Goal: Task Accomplishment & Management: Use online tool/utility

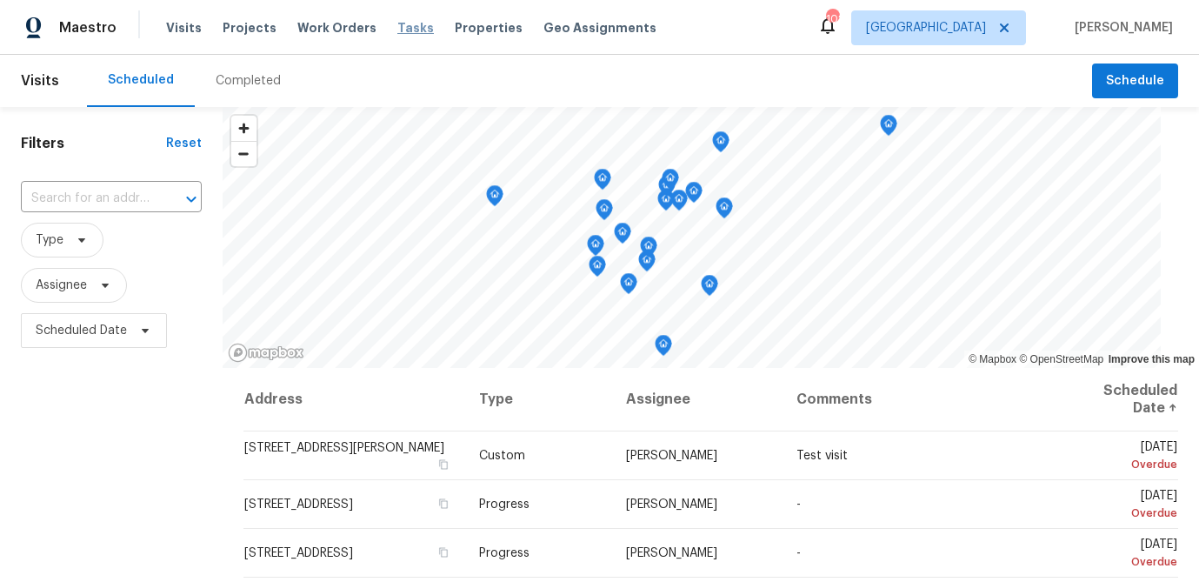
click at [397, 32] on span "Tasks" at bounding box center [415, 28] width 37 height 12
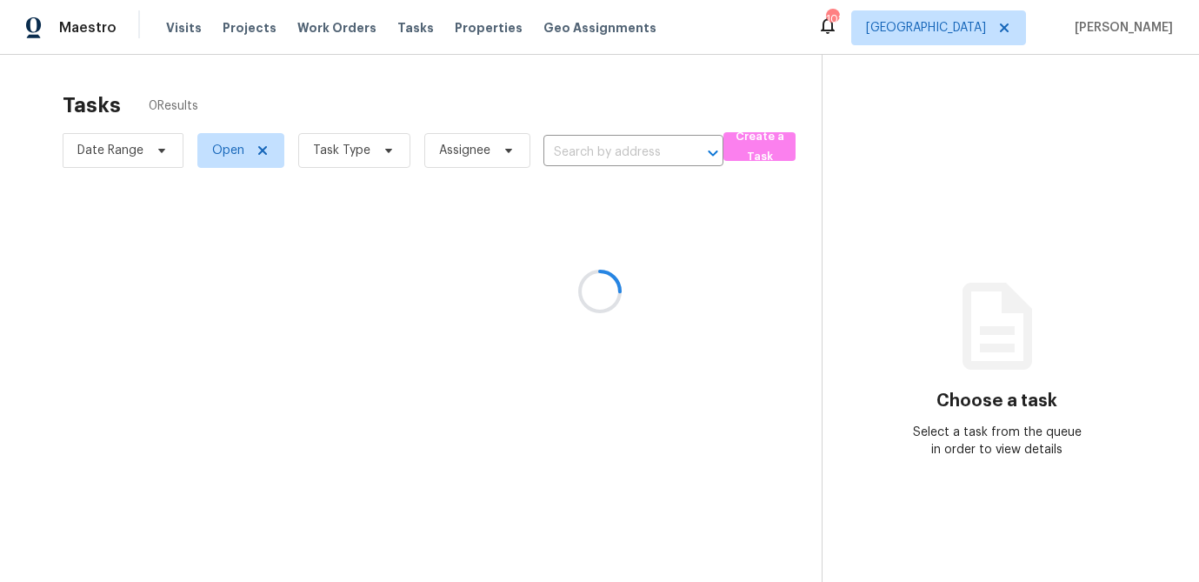
click at [385, 154] on div at bounding box center [599, 291] width 1199 height 582
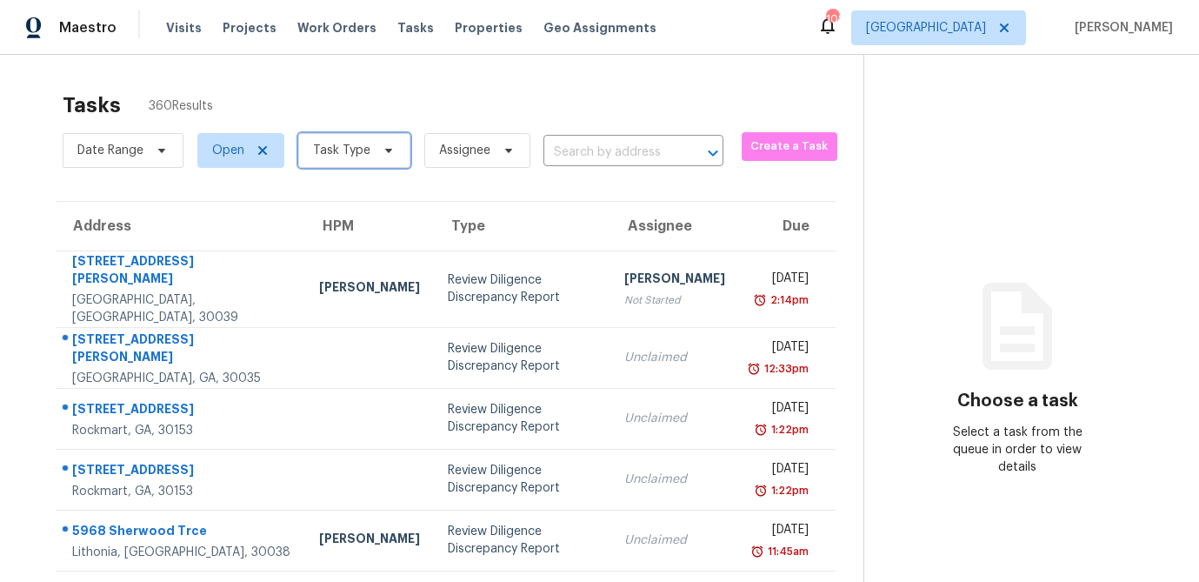
click at [385, 154] on icon at bounding box center [389, 151] width 14 height 14
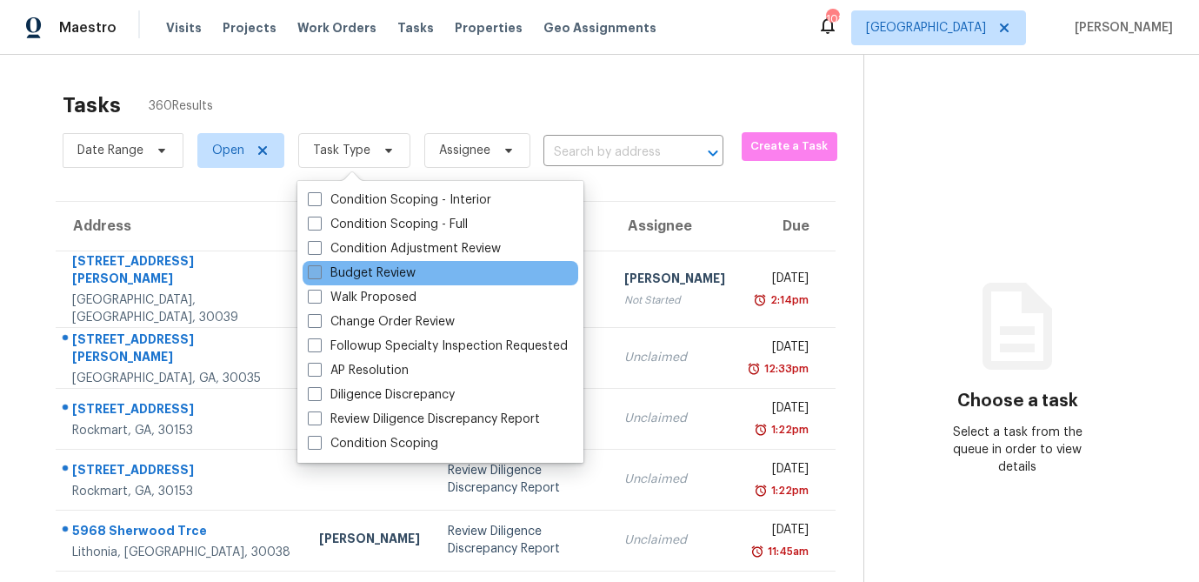
drag, startPoint x: 316, startPoint y: 275, endPoint x: 331, endPoint y: 237, distance: 41.0
click at [316, 275] on span at bounding box center [315, 272] width 14 height 14
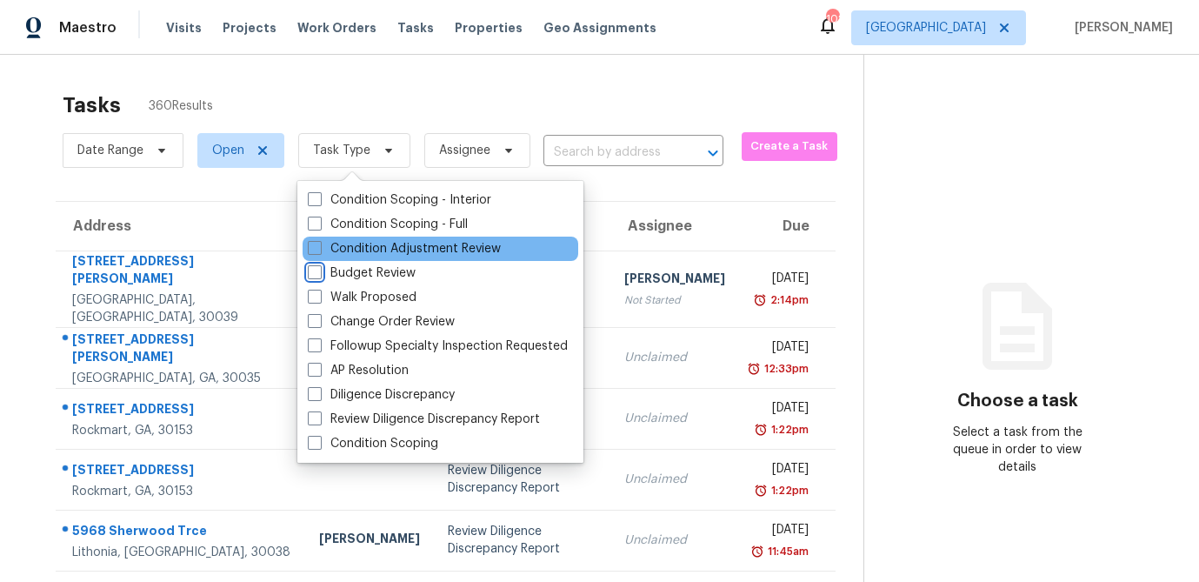
click at [316, 275] on input "Budget Review" at bounding box center [313, 269] width 11 height 11
checkbox input "true"
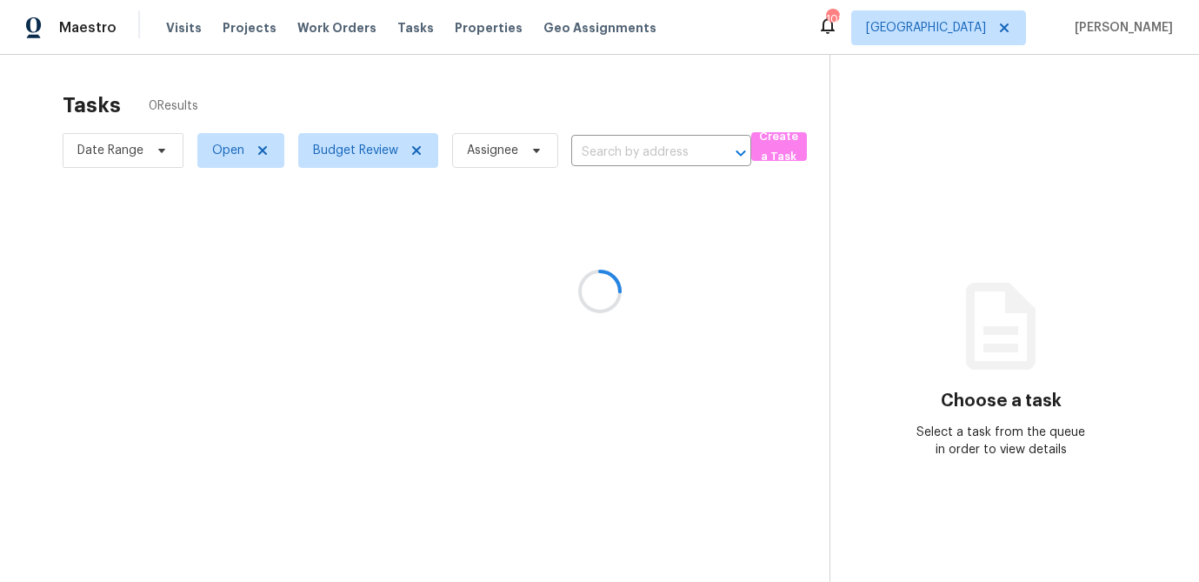
click at [384, 101] on div at bounding box center [599, 291] width 1199 height 582
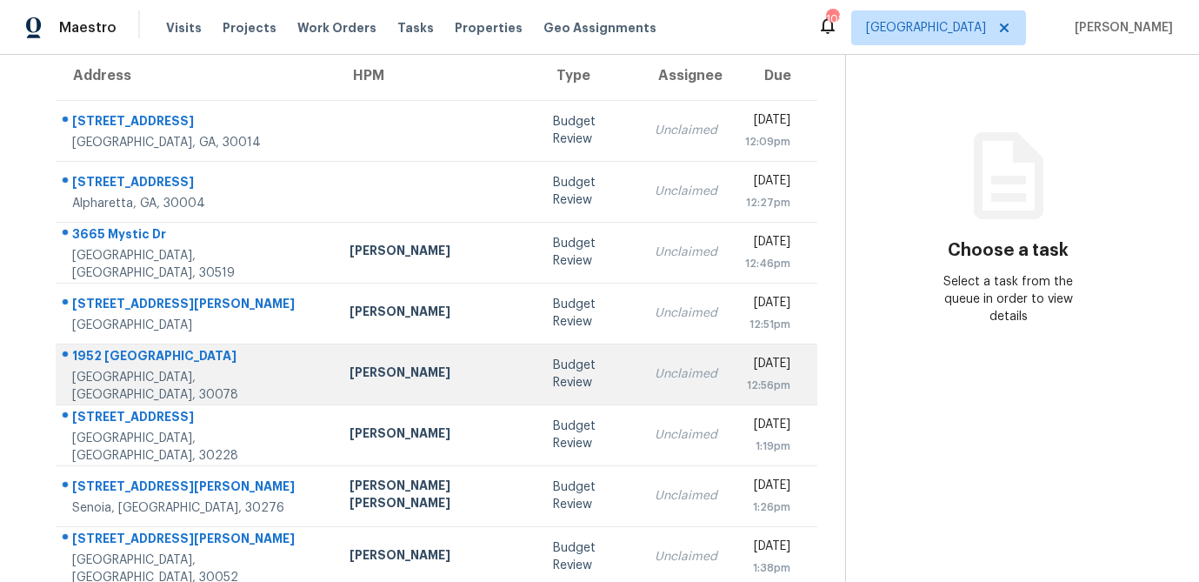
scroll to position [150, 0]
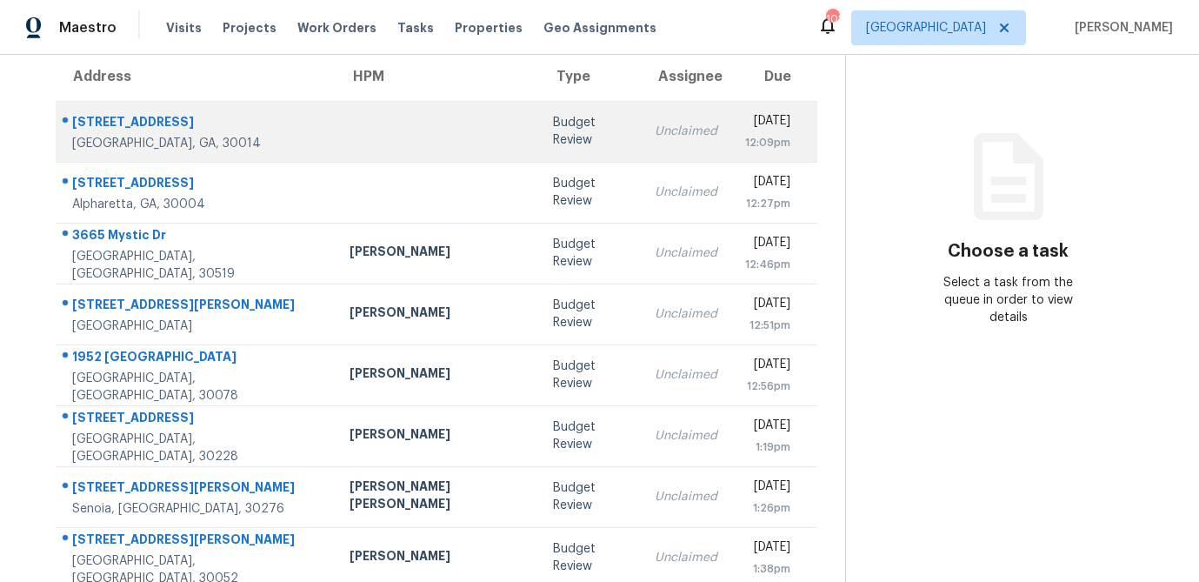
click at [539, 149] on td "Budget Review" at bounding box center [590, 131] width 102 height 61
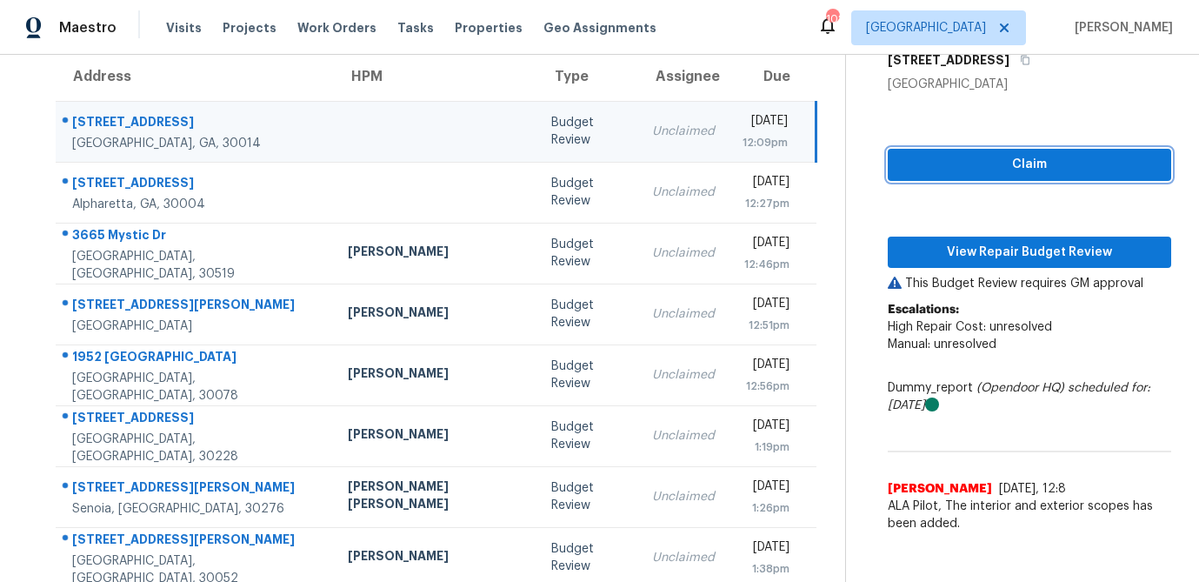
click at [969, 170] on span "Claim" at bounding box center [1030, 165] width 256 height 22
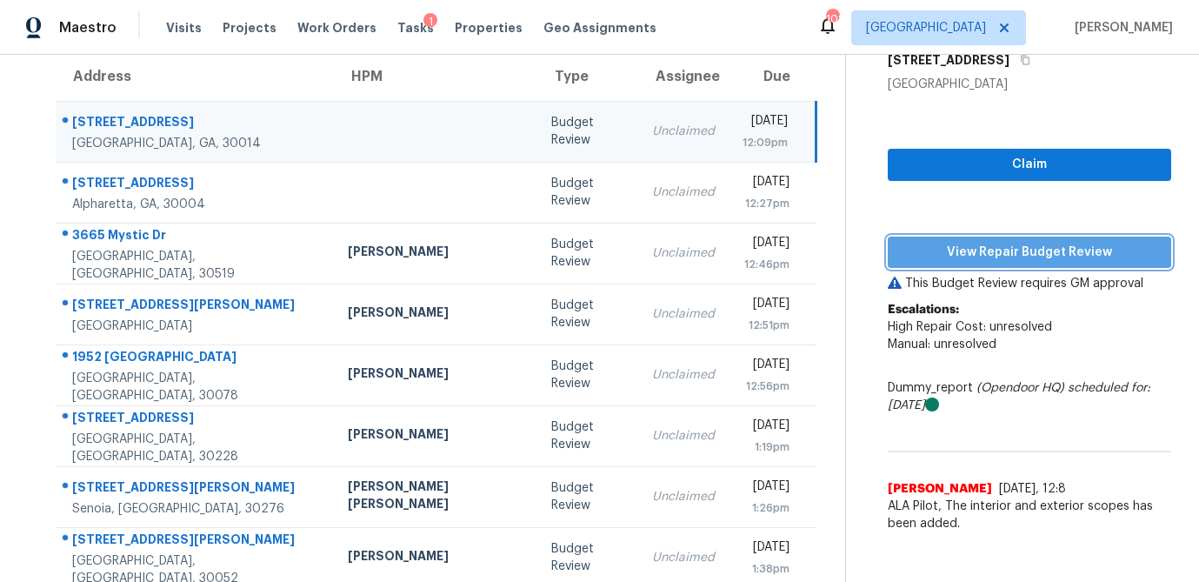
click at [985, 244] on span "View Repair Budget Review" at bounding box center [1030, 253] width 256 height 22
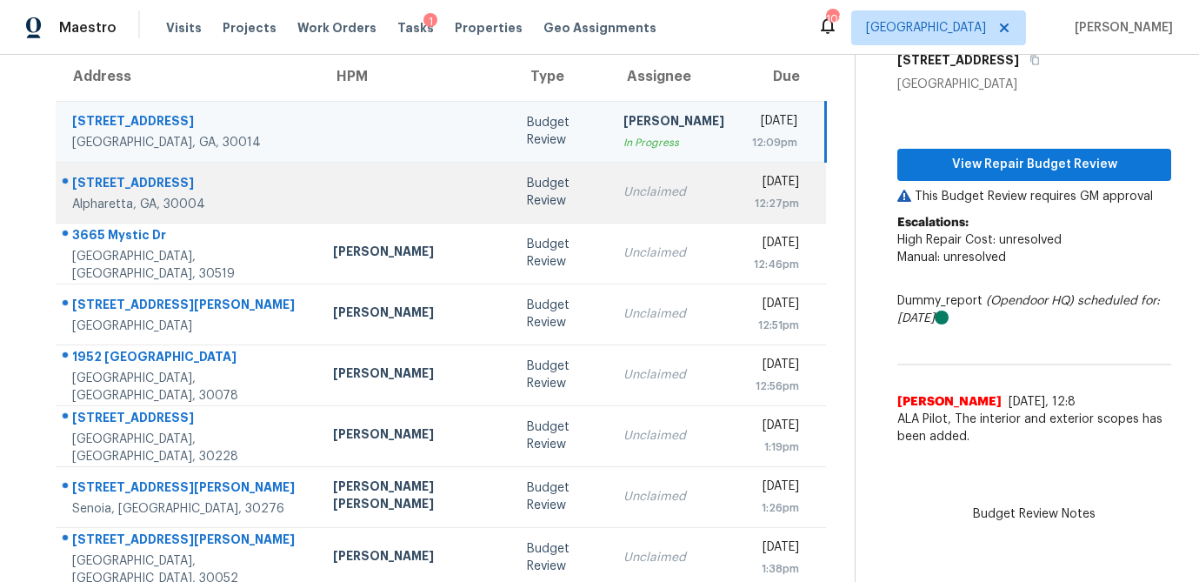
click at [527, 202] on div "Budget Review" at bounding box center [562, 192] width 70 height 35
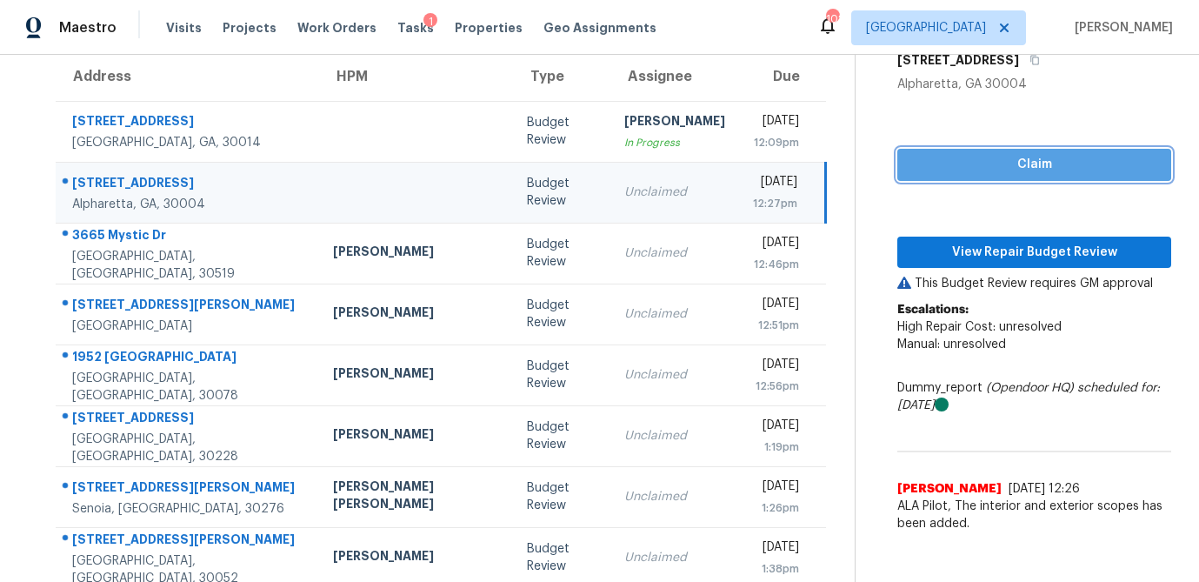
click at [962, 172] on span "Claim" at bounding box center [1035, 165] width 246 height 22
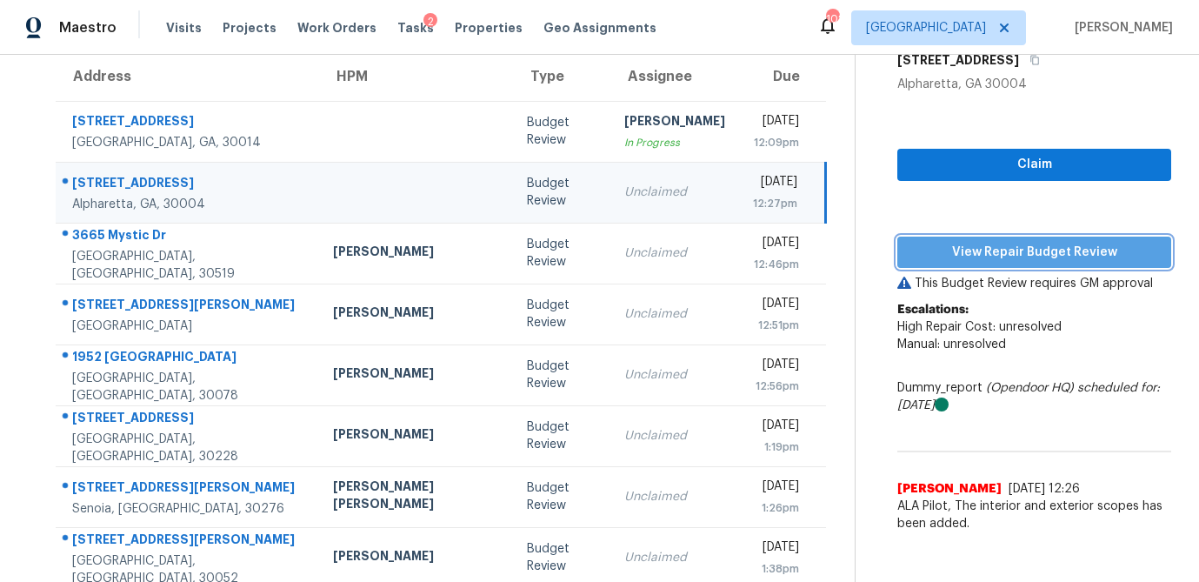
click at [989, 260] on span "View Repair Budget Review" at bounding box center [1035, 253] width 246 height 22
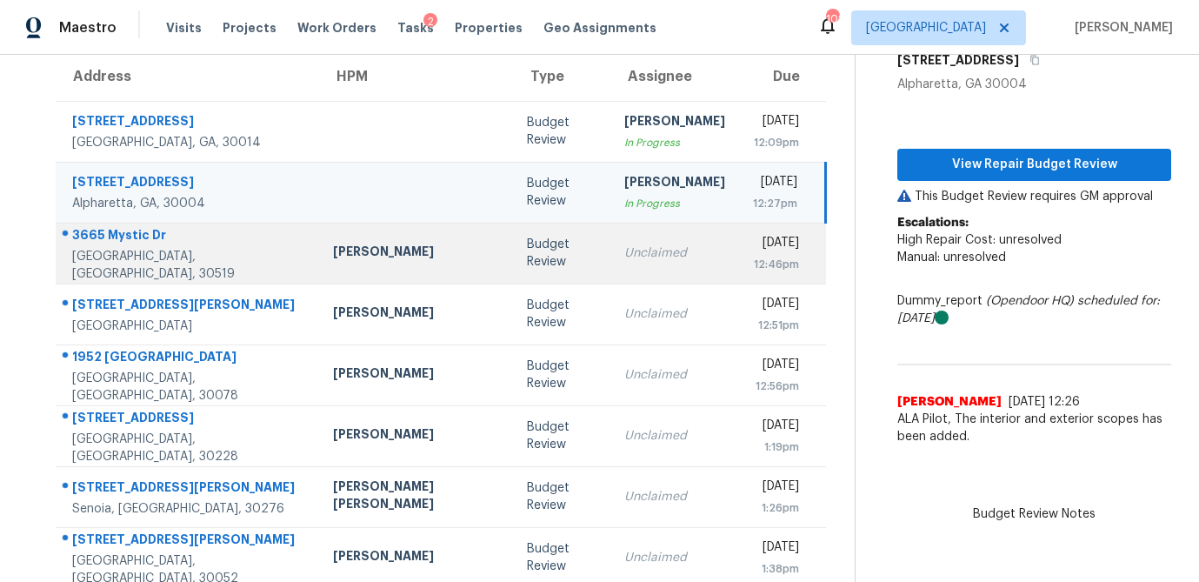
click at [611, 247] on td "Unclaimed" at bounding box center [675, 253] width 129 height 61
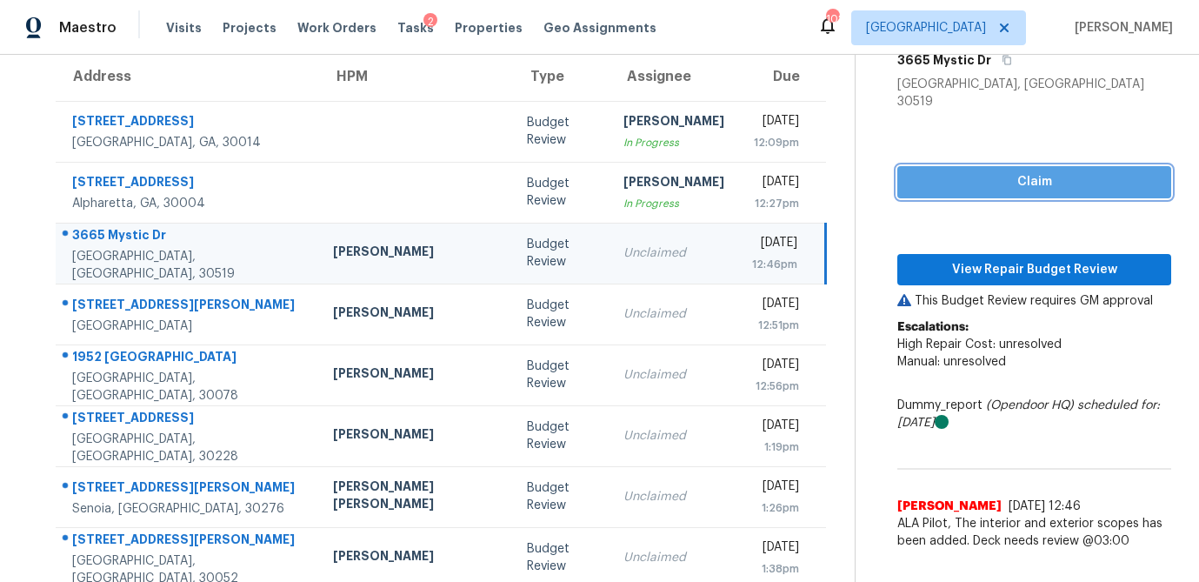
click at [1002, 171] on span "Claim" at bounding box center [1035, 182] width 246 height 22
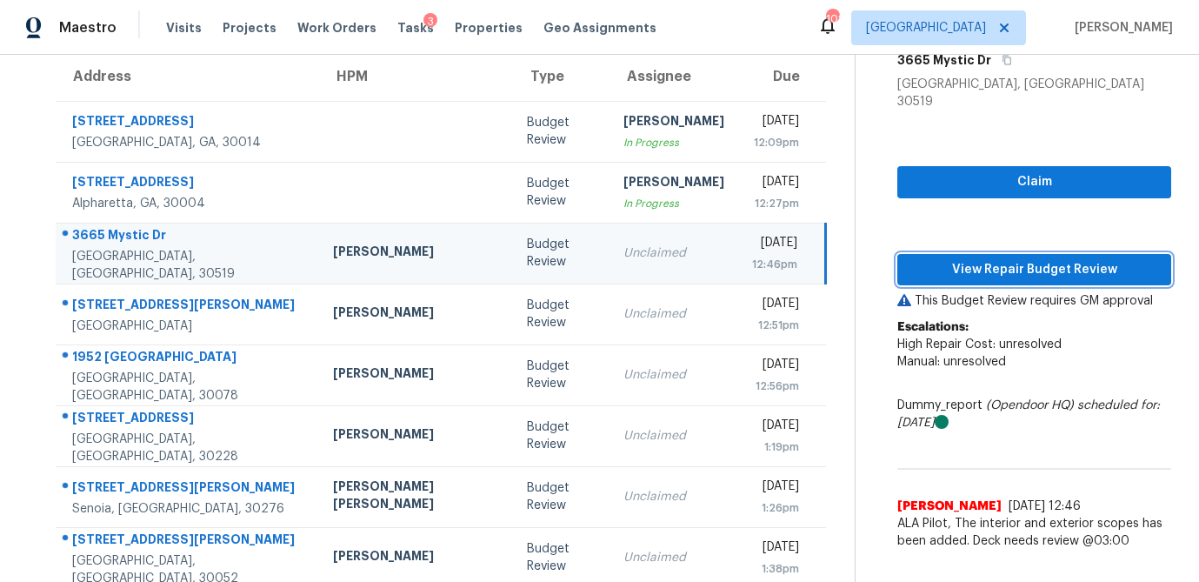
click at [1009, 261] on span "View Repair Budget Review" at bounding box center [1035, 270] width 246 height 22
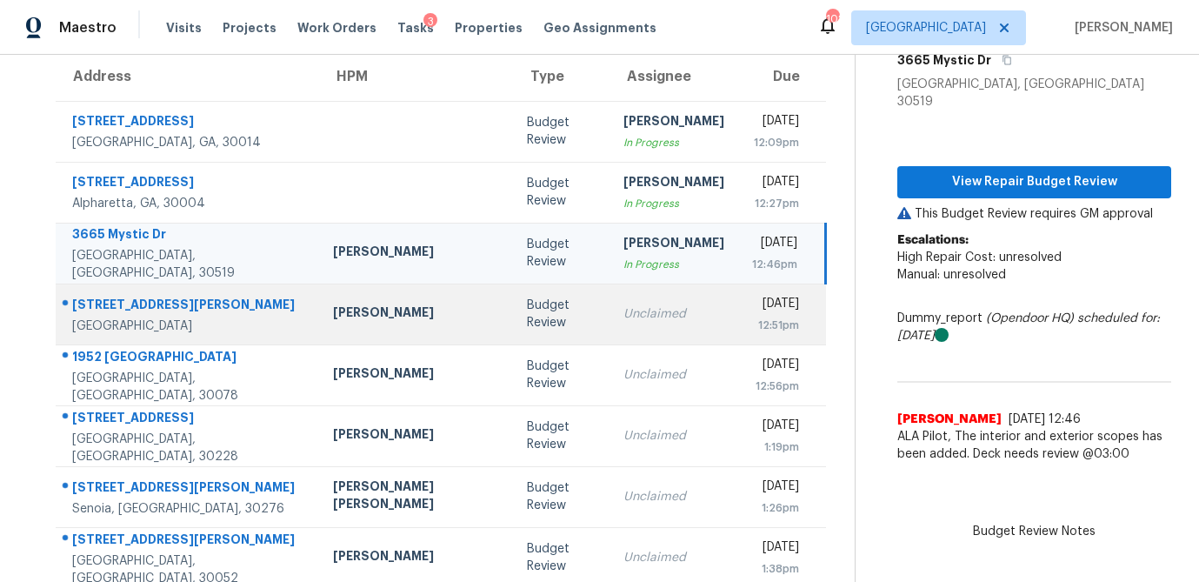
click at [610, 316] on td "Unclaimed" at bounding box center [674, 314] width 129 height 61
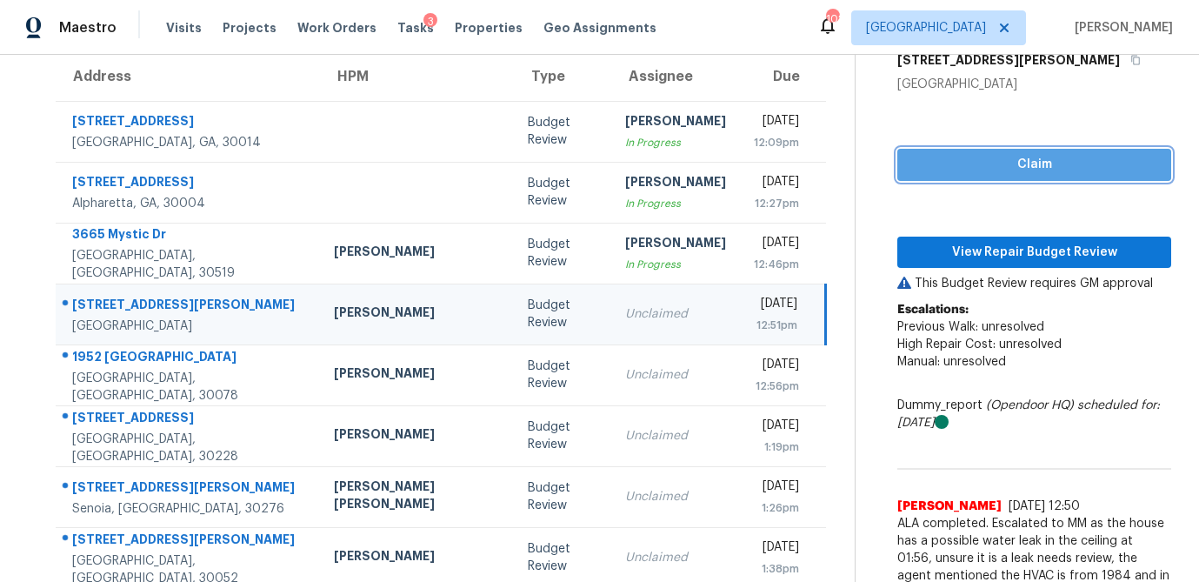
click at [969, 172] on span "Claim" at bounding box center [1035, 165] width 246 height 22
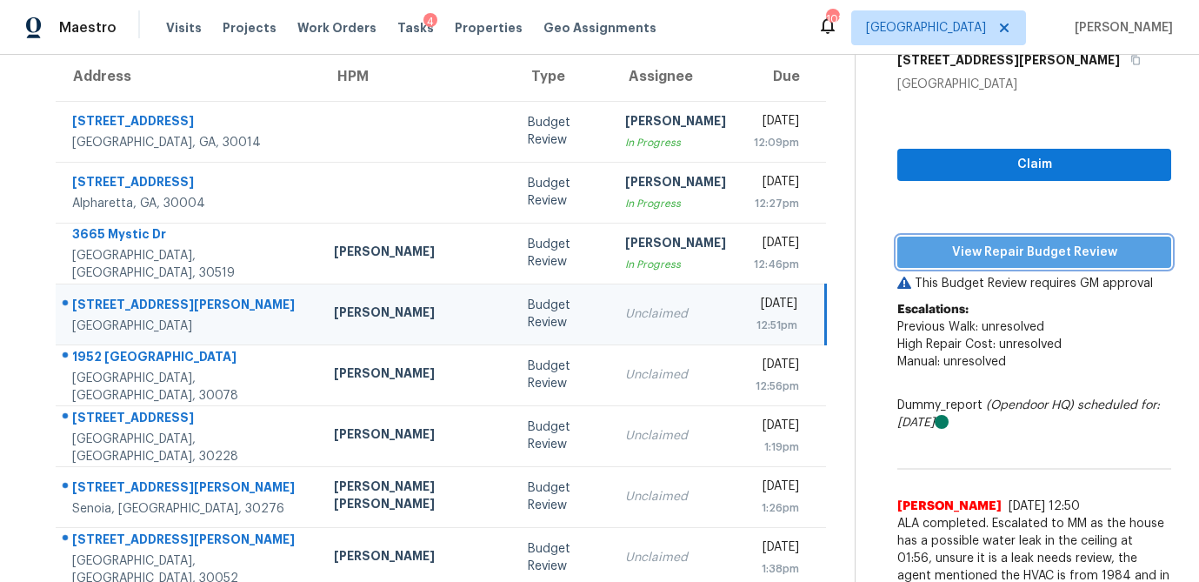
click at [981, 261] on span "View Repair Budget Review" at bounding box center [1035, 253] width 246 height 22
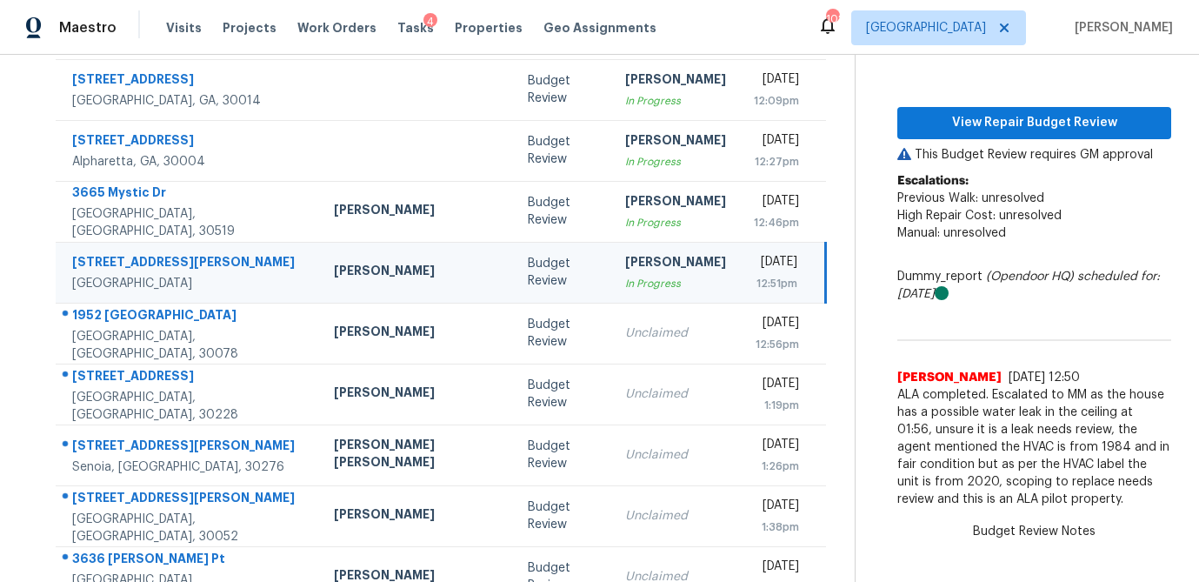
scroll to position [206, 0]
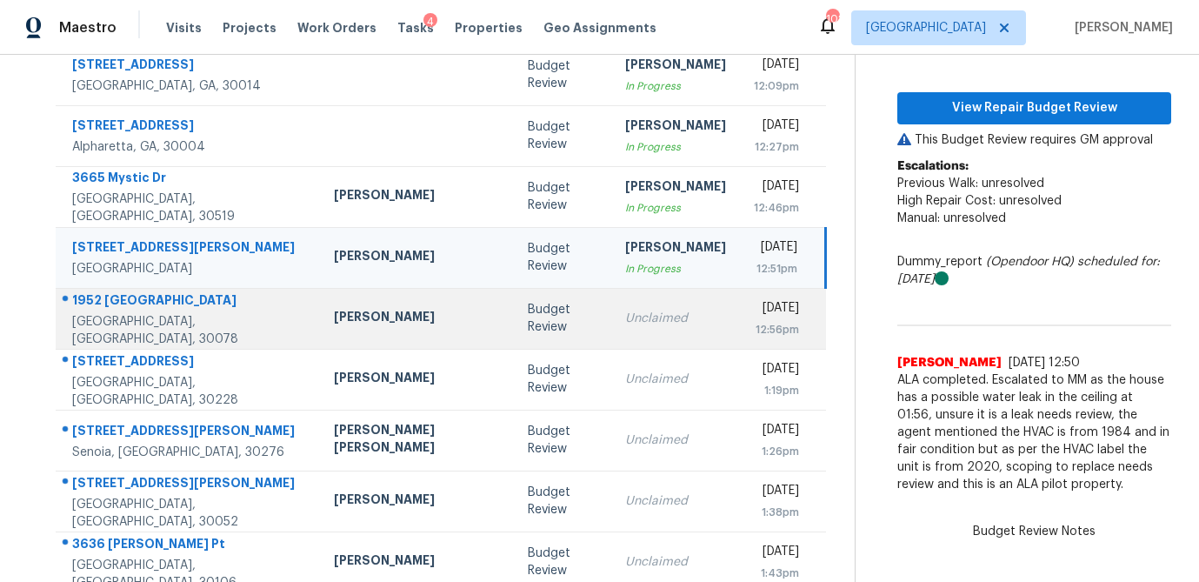
click at [625, 321] on div "Unclaimed" at bounding box center [675, 318] width 101 height 17
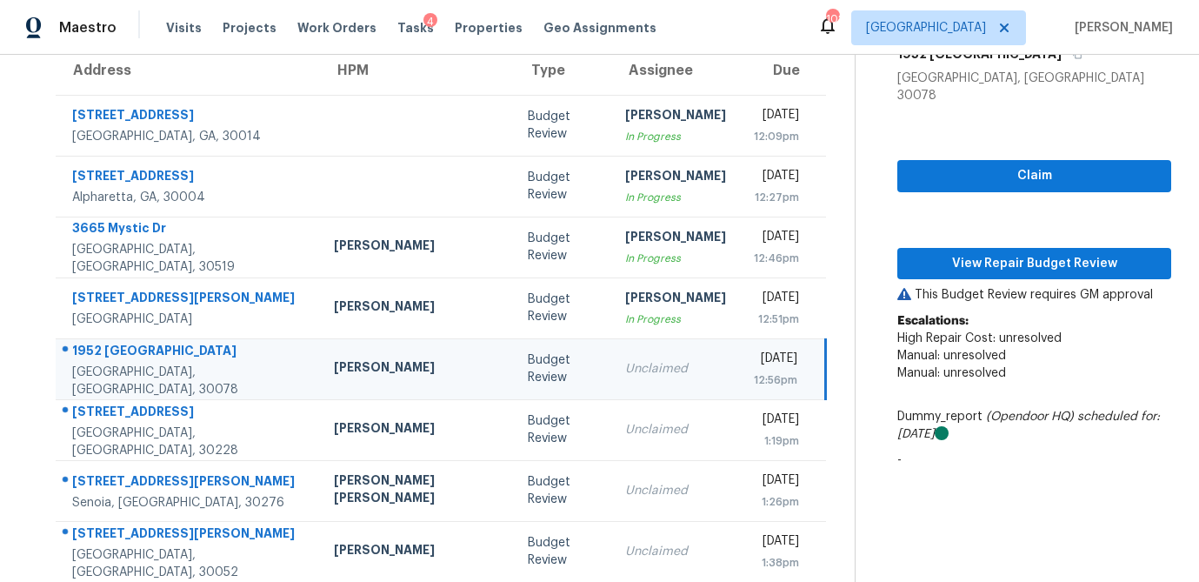
scroll to position [137, 0]
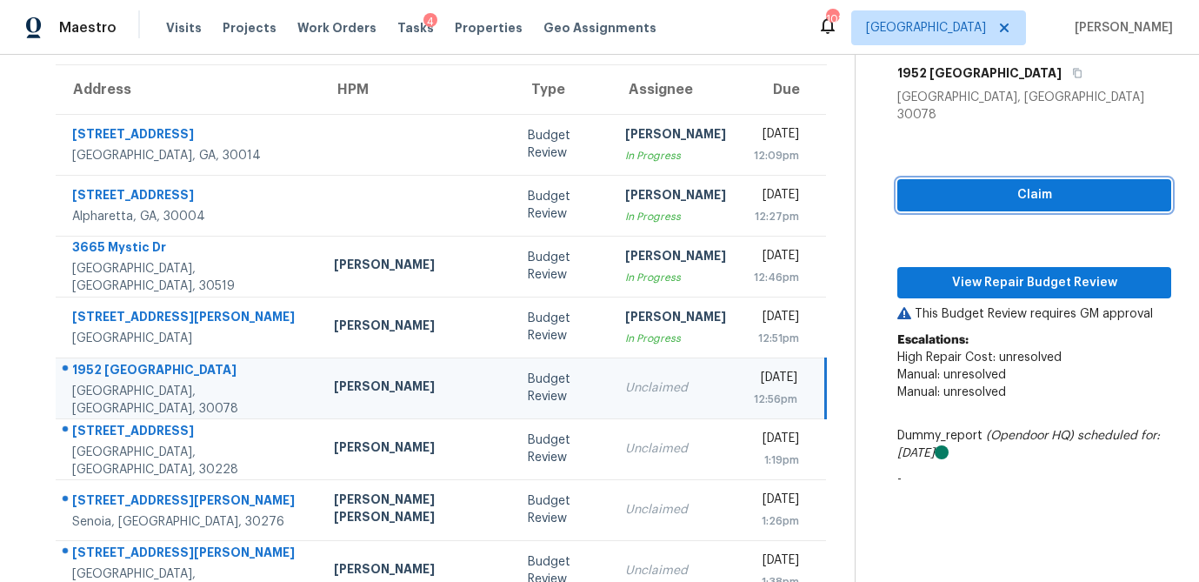
click at [1039, 184] on span "Claim" at bounding box center [1035, 195] width 246 height 22
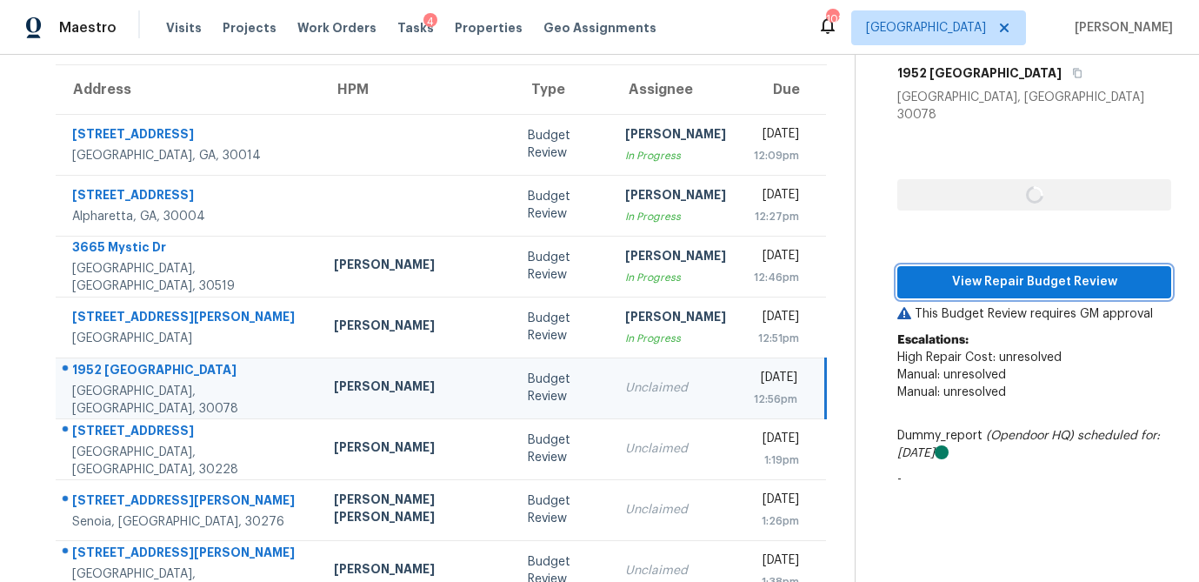
click at [1025, 271] on span "View Repair Budget Review" at bounding box center [1035, 282] width 246 height 22
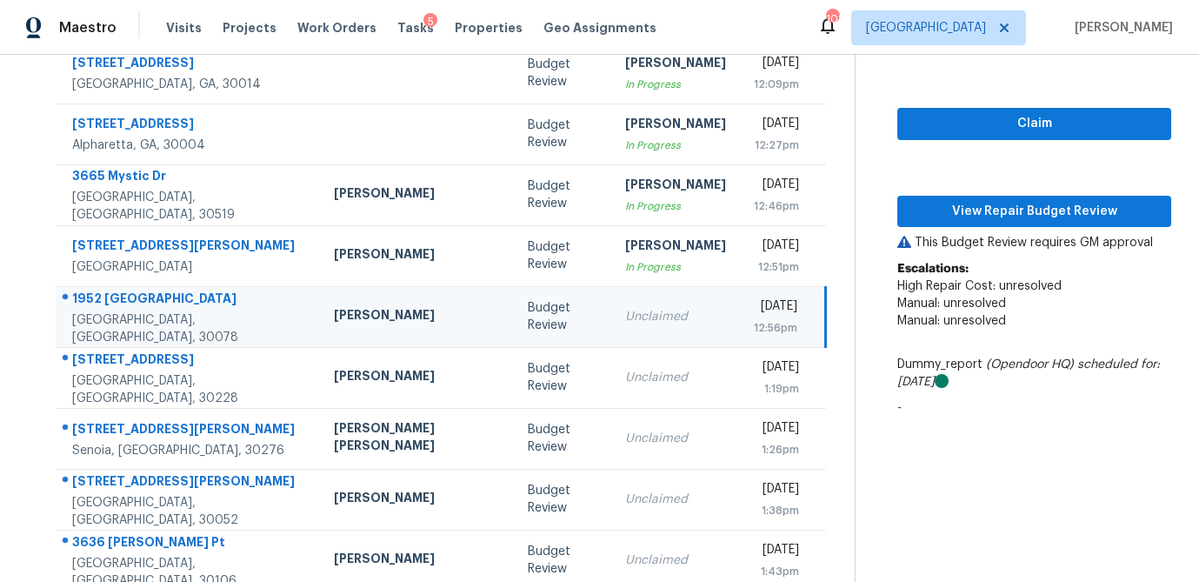
scroll to position [221, 0]
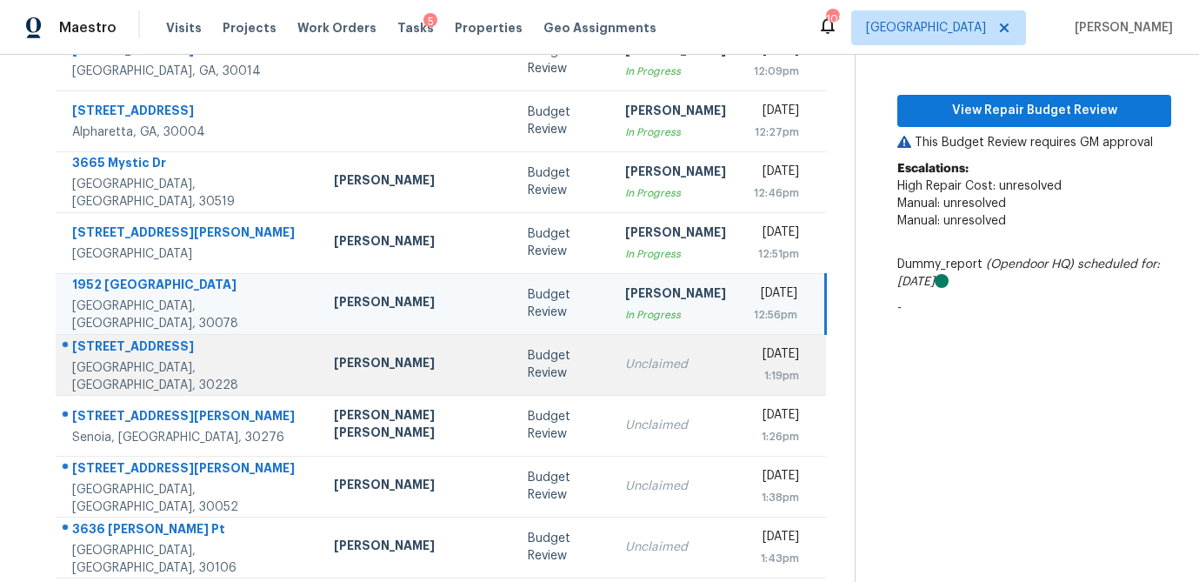
click at [514, 362] on td "Budget Review" at bounding box center [562, 364] width 97 height 61
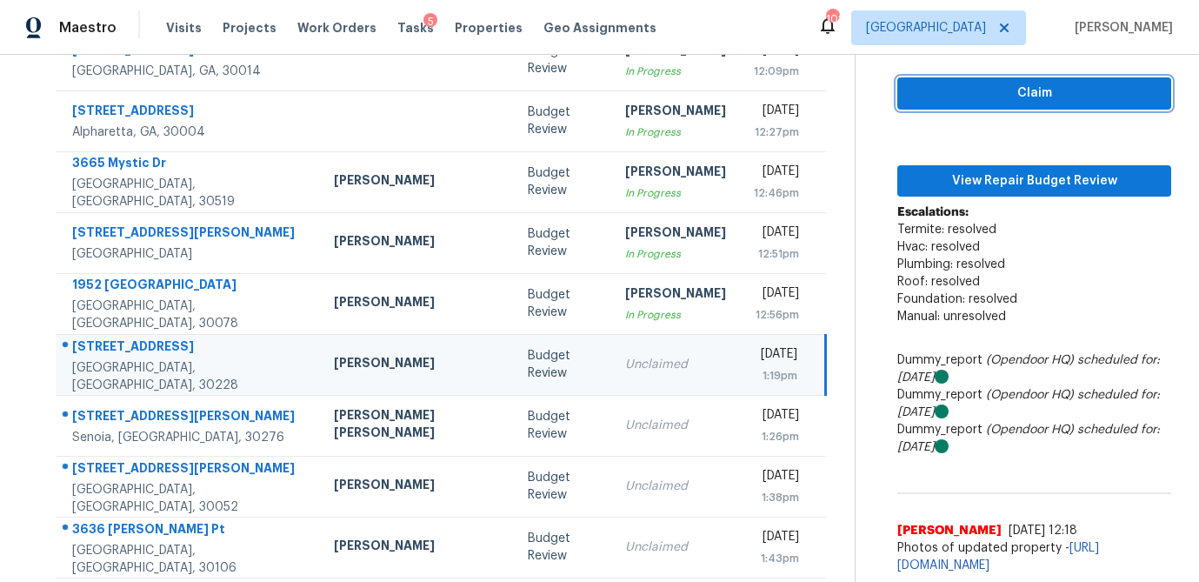
click at [1021, 97] on span "Claim" at bounding box center [1035, 94] width 246 height 22
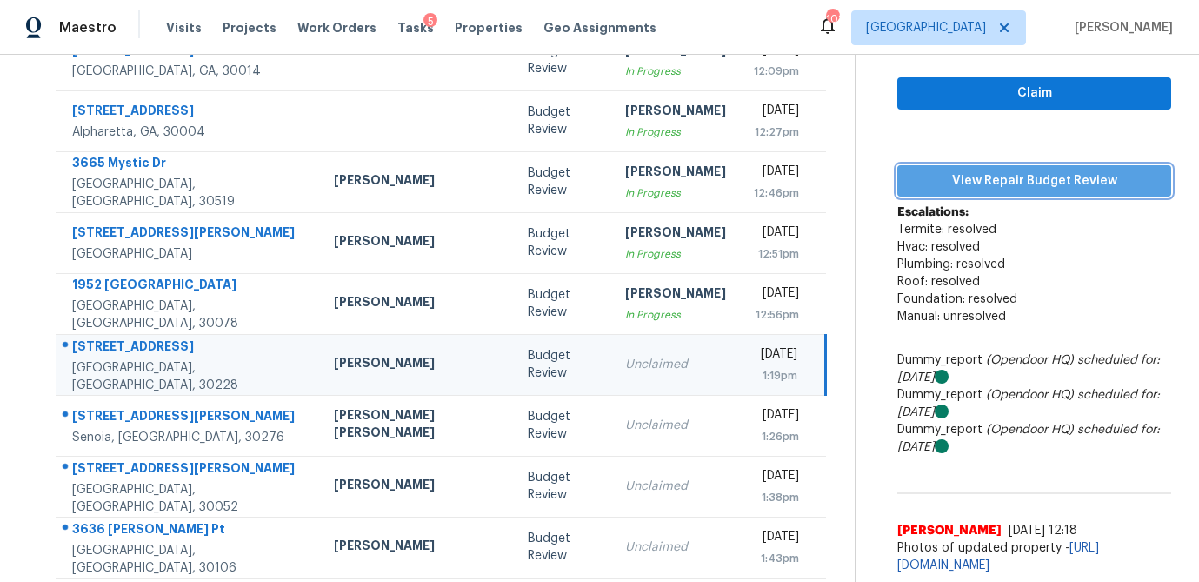
click at [1001, 180] on span "View Repair Budget Review" at bounding box center [1035, 181] width 246 height 22
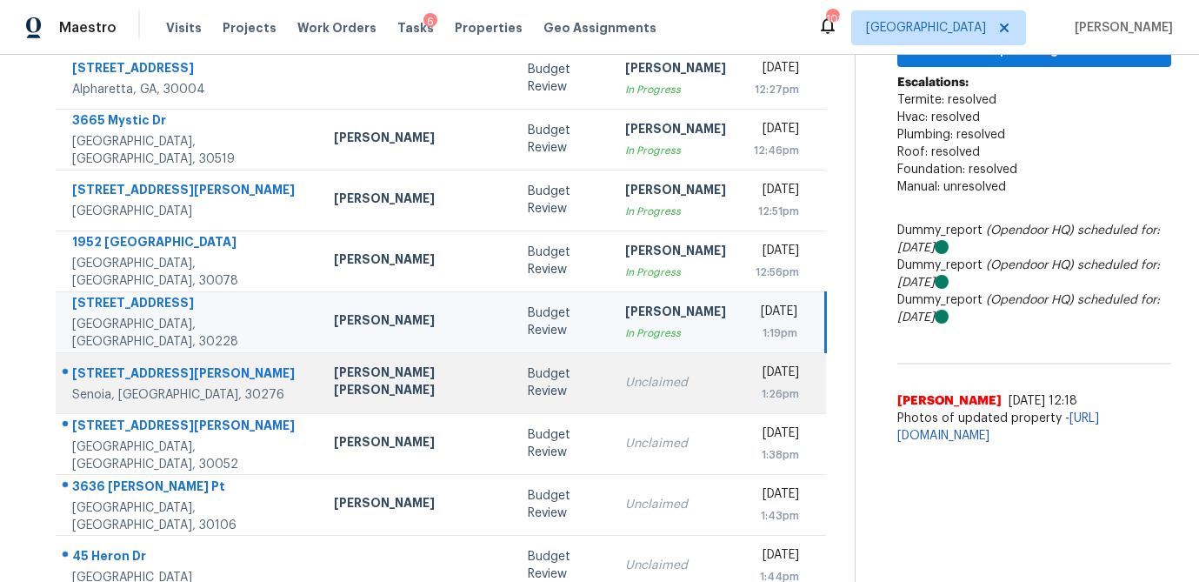
scroll to position [268, 0]
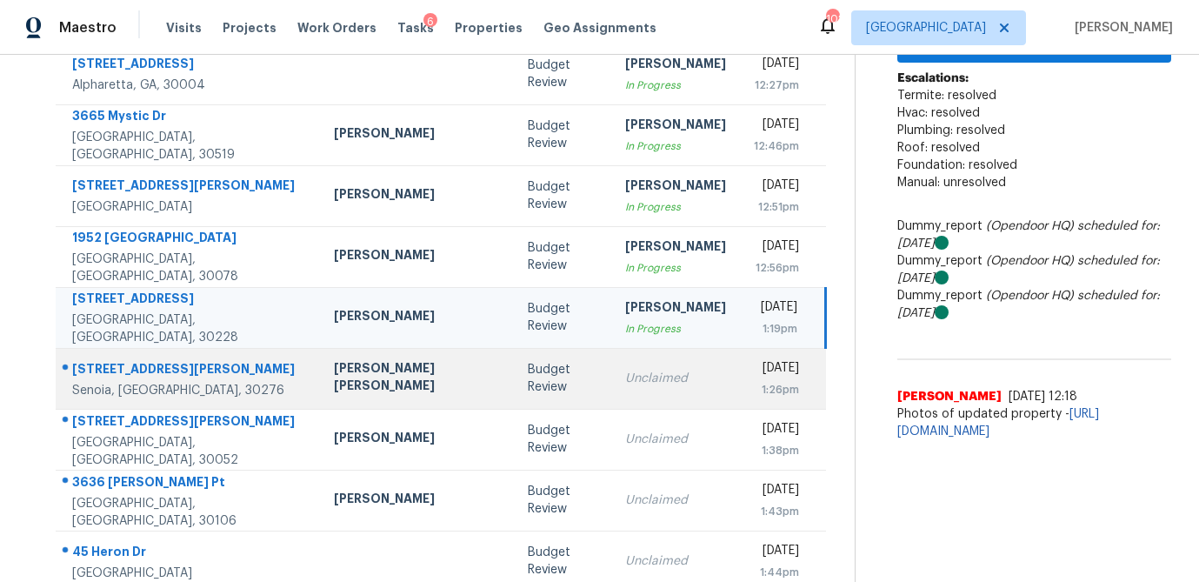
click at [625, 381] on div "Unclaimed" at bounding box center [675, 378] width 101 height 17
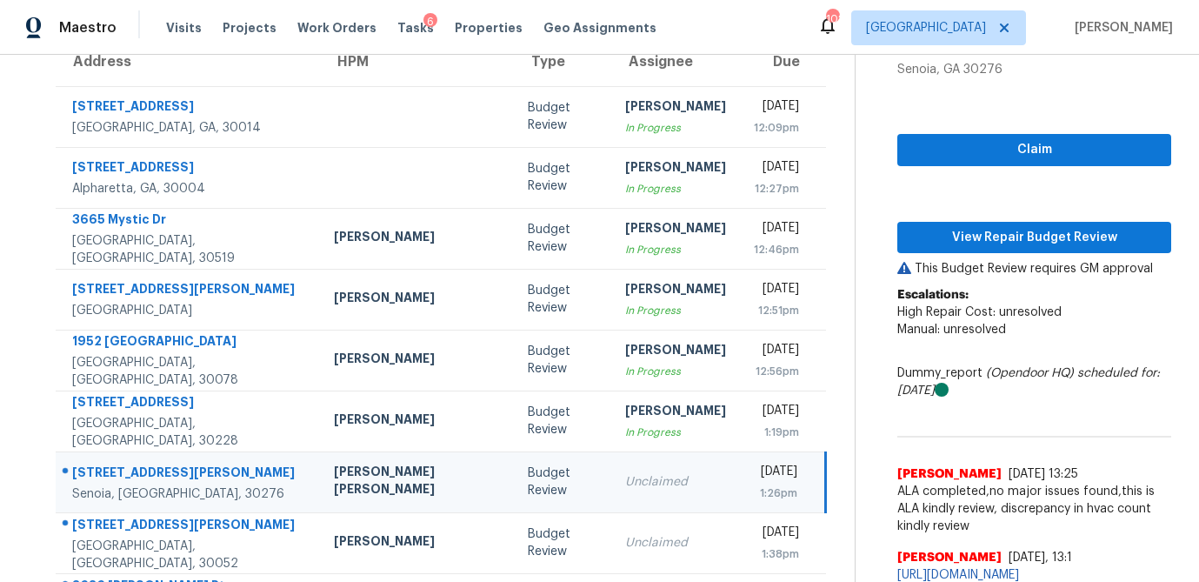
scroll to position [164, 0]
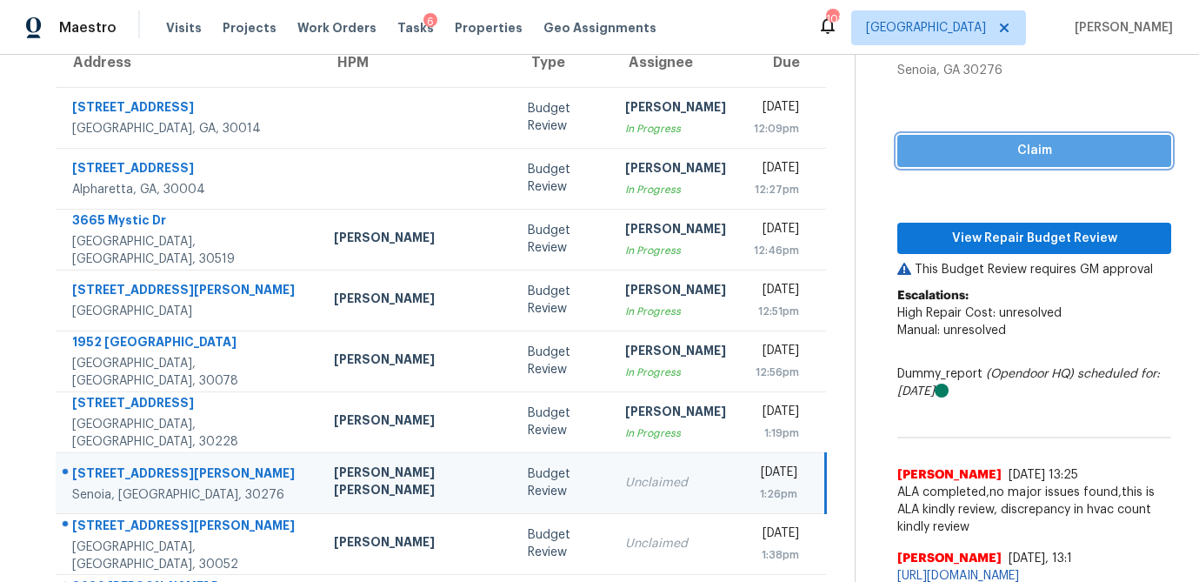
drag, startPoint x: 988, startPoint y: 157, endPoint x: 977, endPoint y: 212, distance: 56.0
click at [988, 157] on span "Claim" at bounding box center [1035, 151] width 246 height 22
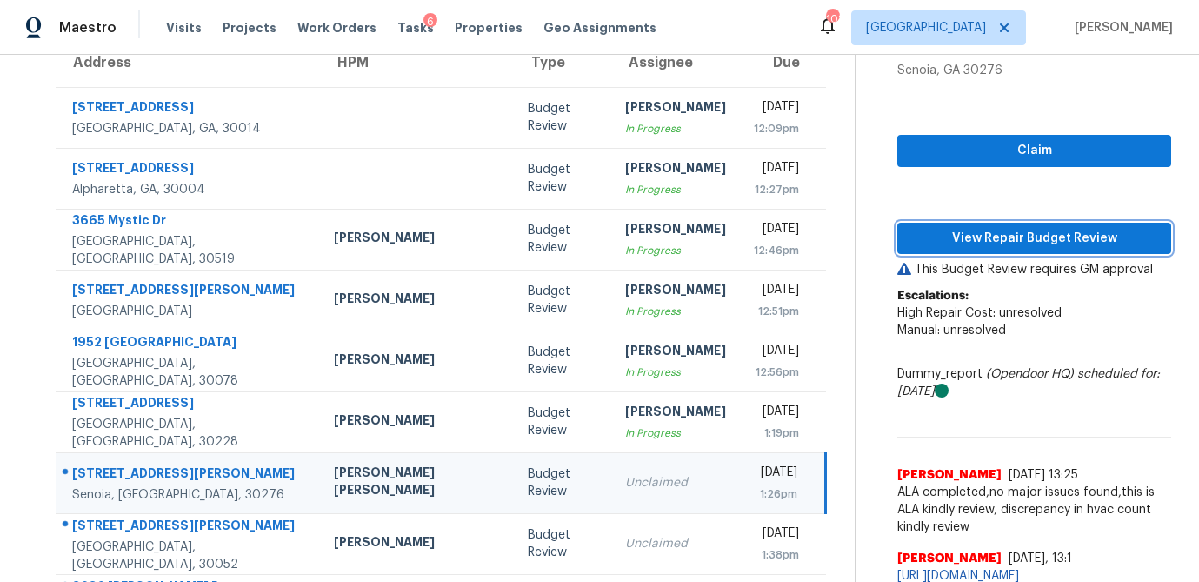
click at [978, 240] on span "View Repair Budget Review" at bounding box center [1035, 239] width 246 height 22
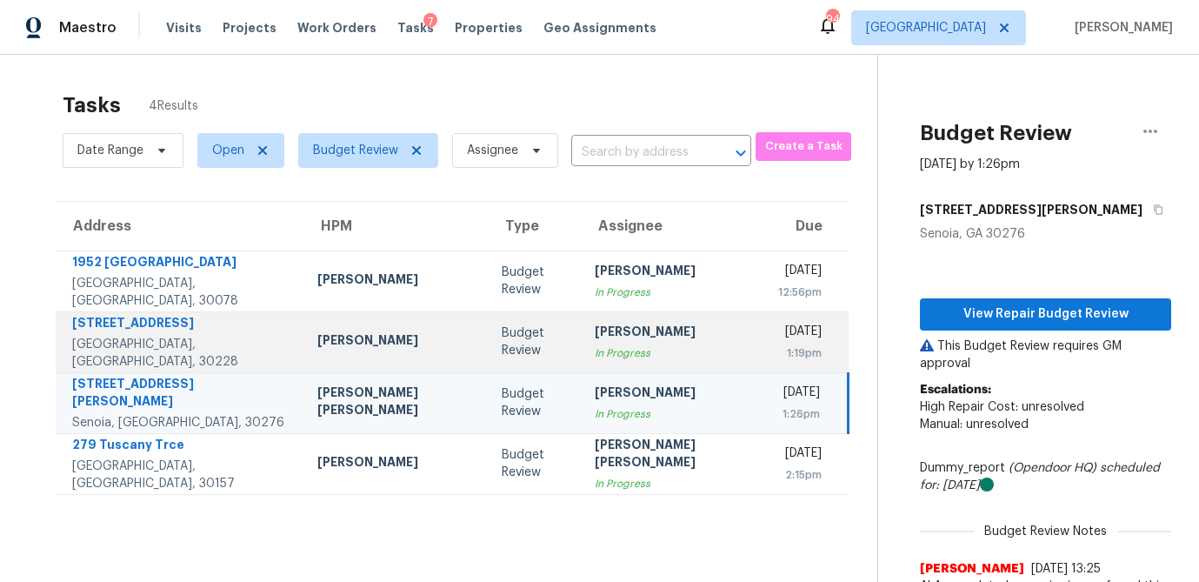
scroll to position [70, 0]
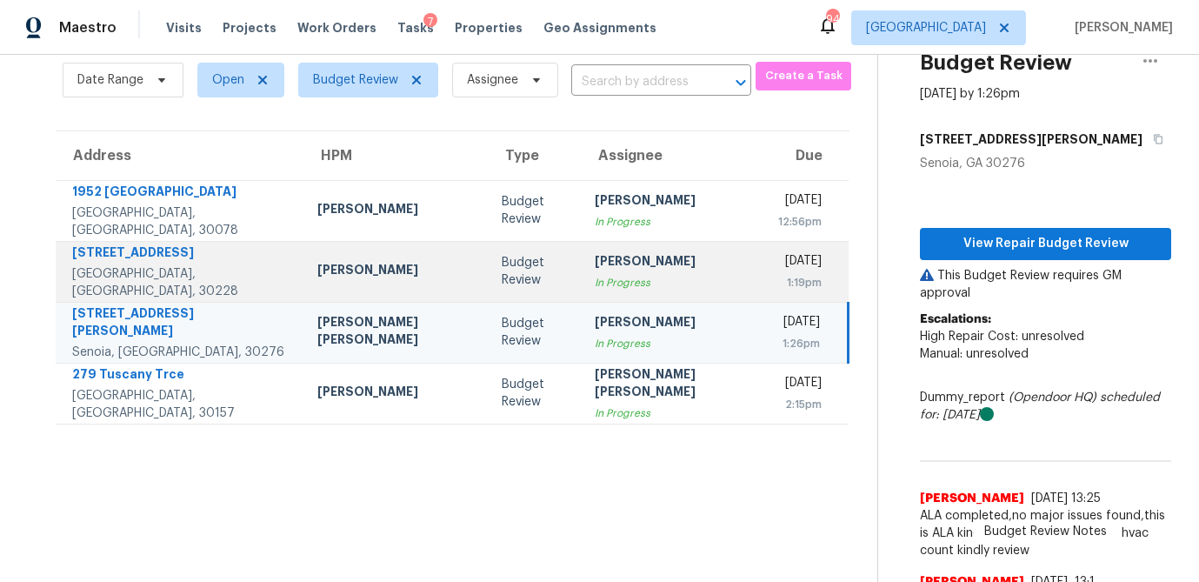
click at [611, 274] on div "[PERSON_NAME]" at bounding box center [673, 263] width 156 height 22
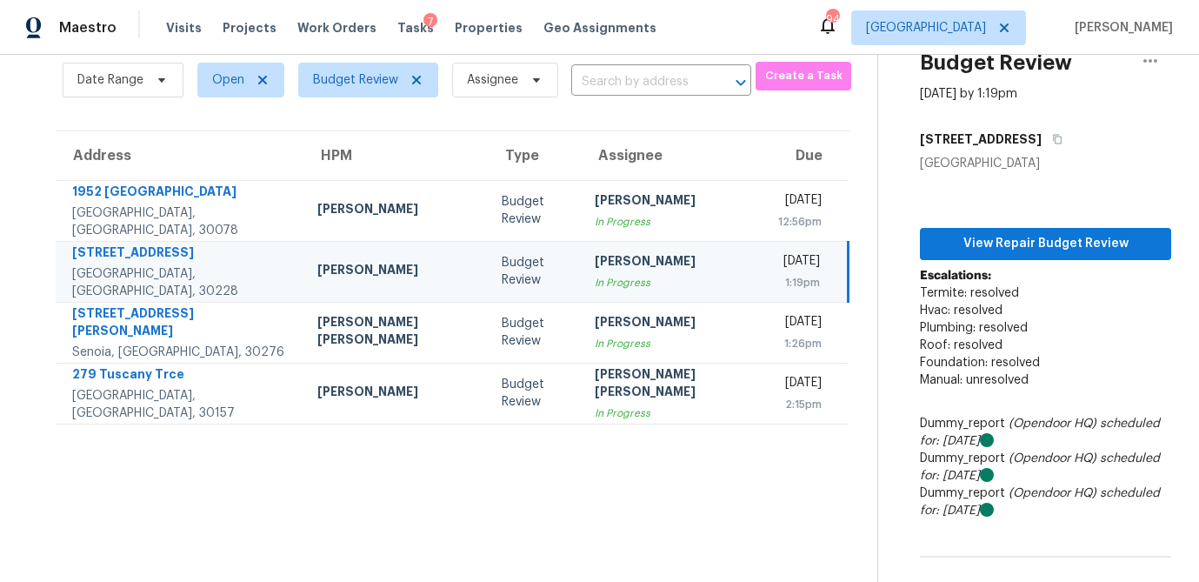
scroll to position [135, 0]
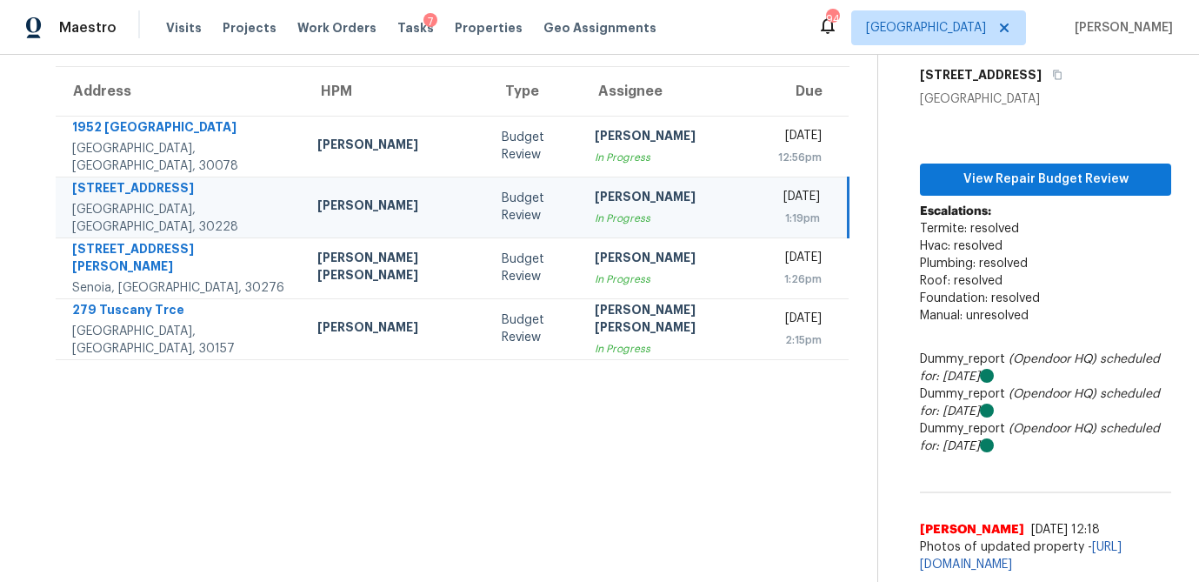
click at [595, 227] on div "In Progress" at bounding box center [673, 218] width 156 height 17
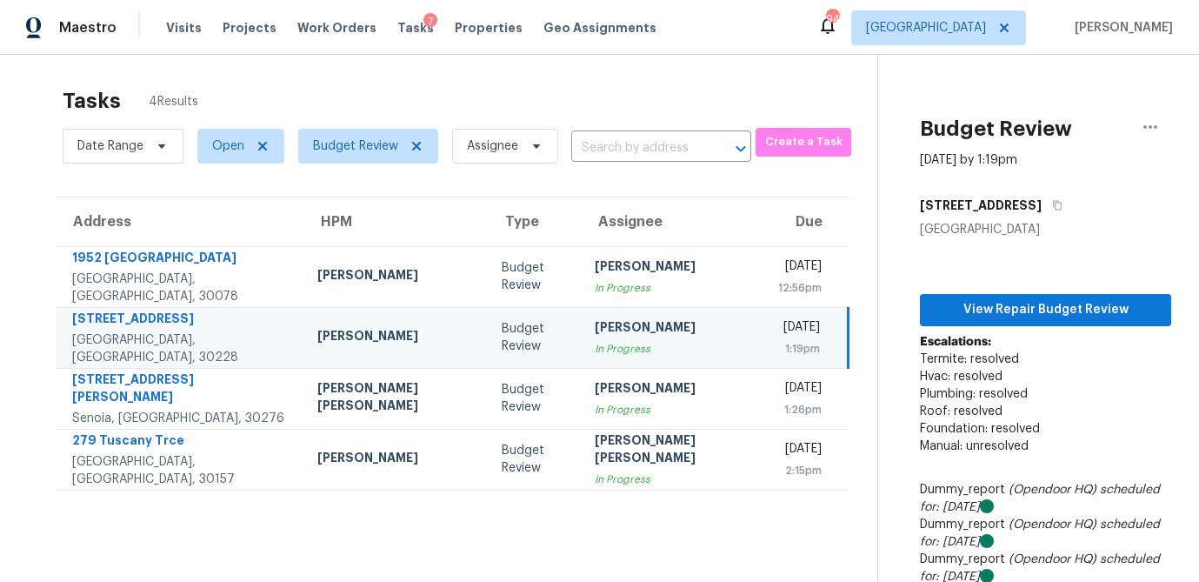
scroll to position [1, 0]
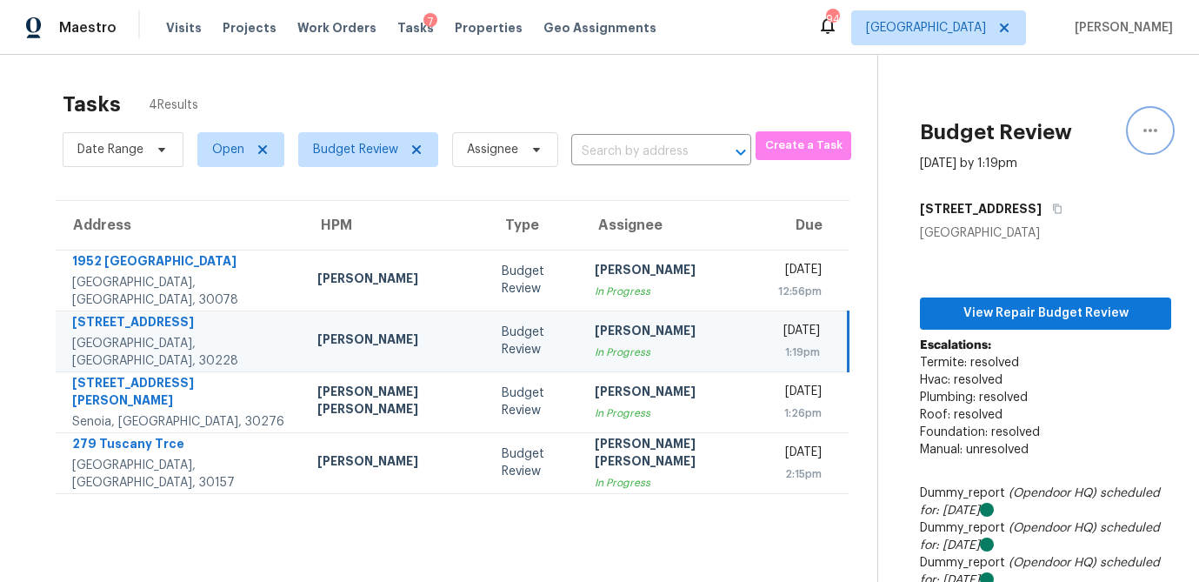
click at [1155, 130] on icon "button" at bounding box center [1151, 130] width 14 height 3
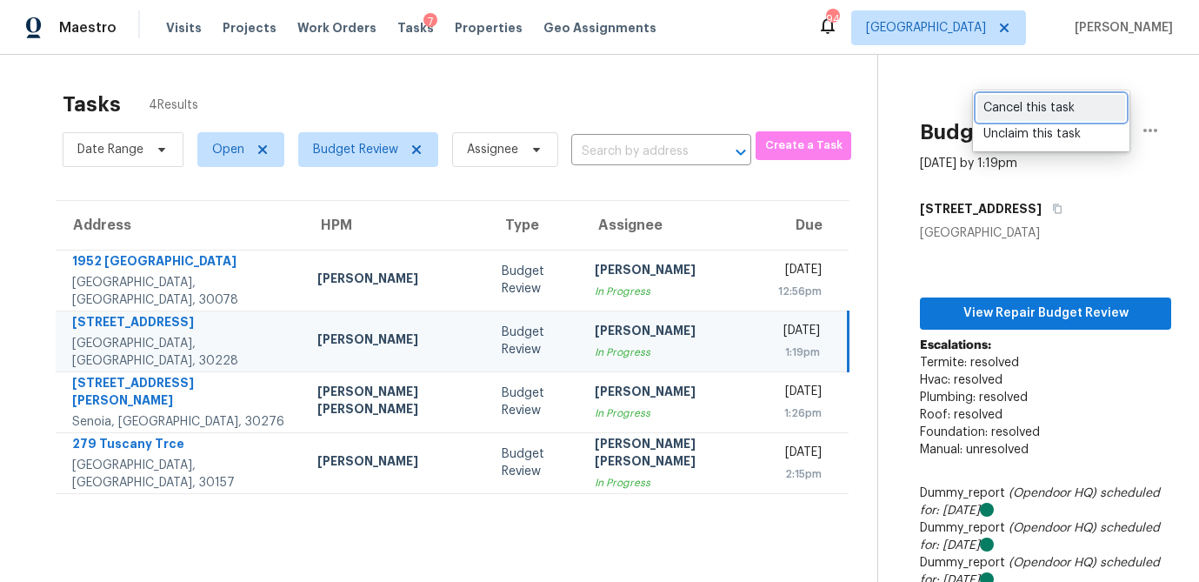
click at [1018, 108] on div "Cancel this task" at bounding box center [1052, 107] width 136 height 17
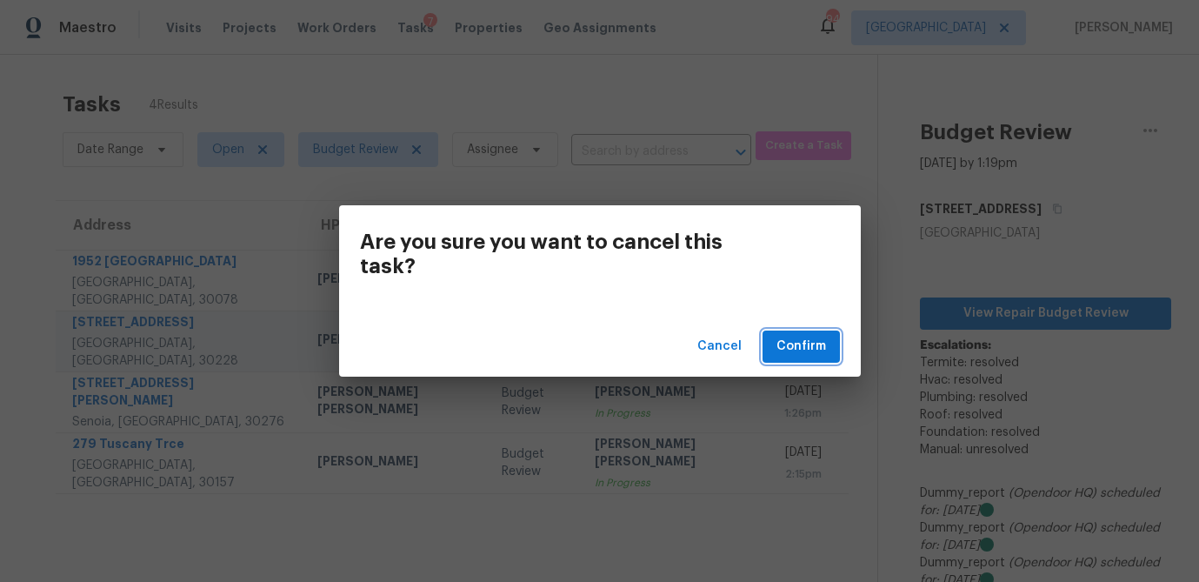
click at [823, 338] on span "Confirm" at bounding box center [802, 347] width 50 height 22
